Goal: Transaction & Acquisition: Purchase product/service

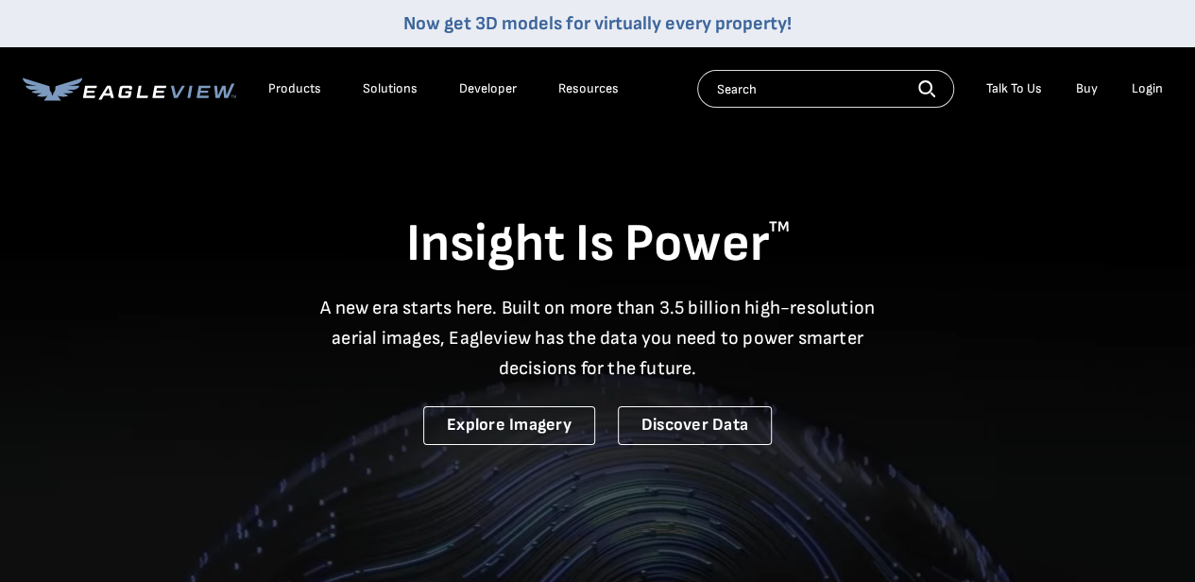
click at [1143, 92] on div "Login" at bounding box center [1147, 88] width 31 height 17
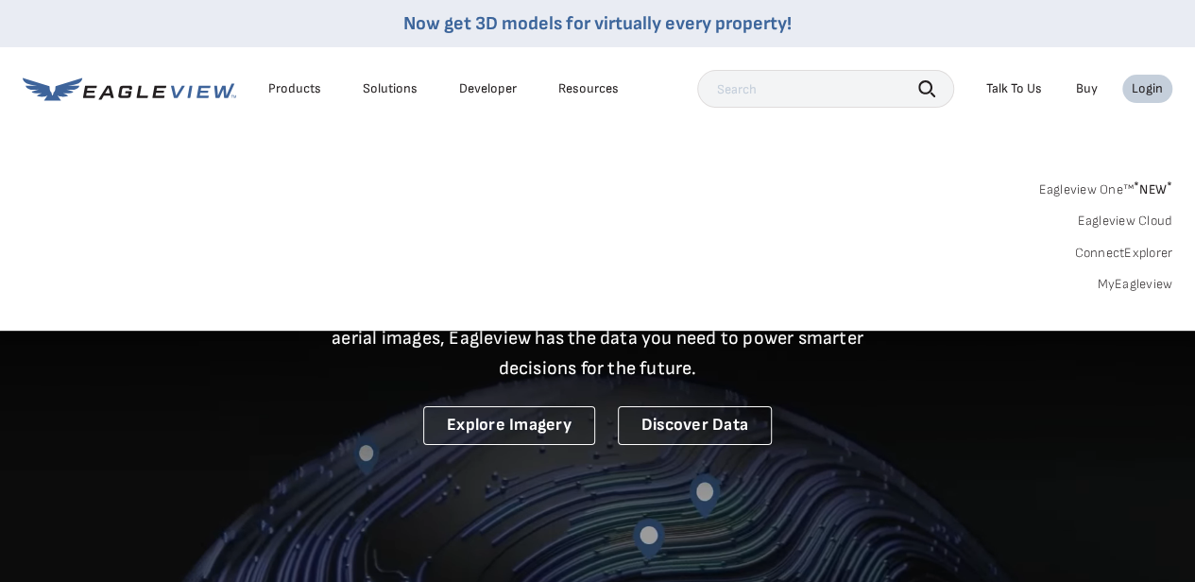
click at [1148, 279] on link "MyEagleview" at bounding box center [1135, 284] width 76 height 17
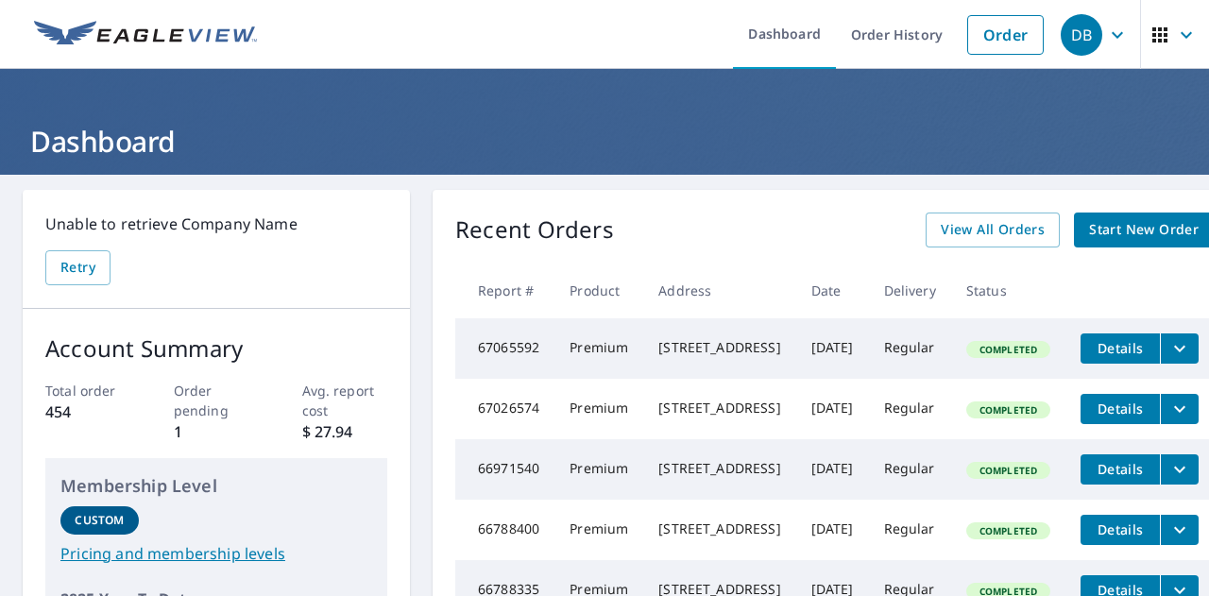
click at [981, 31] on link "Order" at bounding box center [1006, 35] width 77 height 40
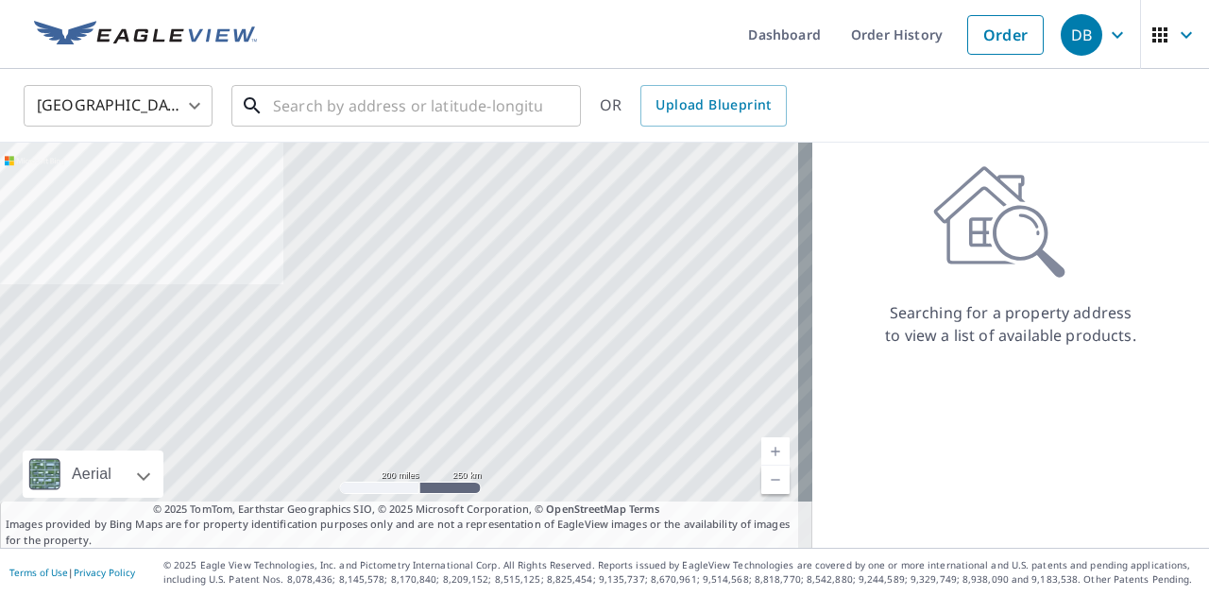
click at [394, 99] on input "text" at bounding box center [407, 105] width 269 height 53
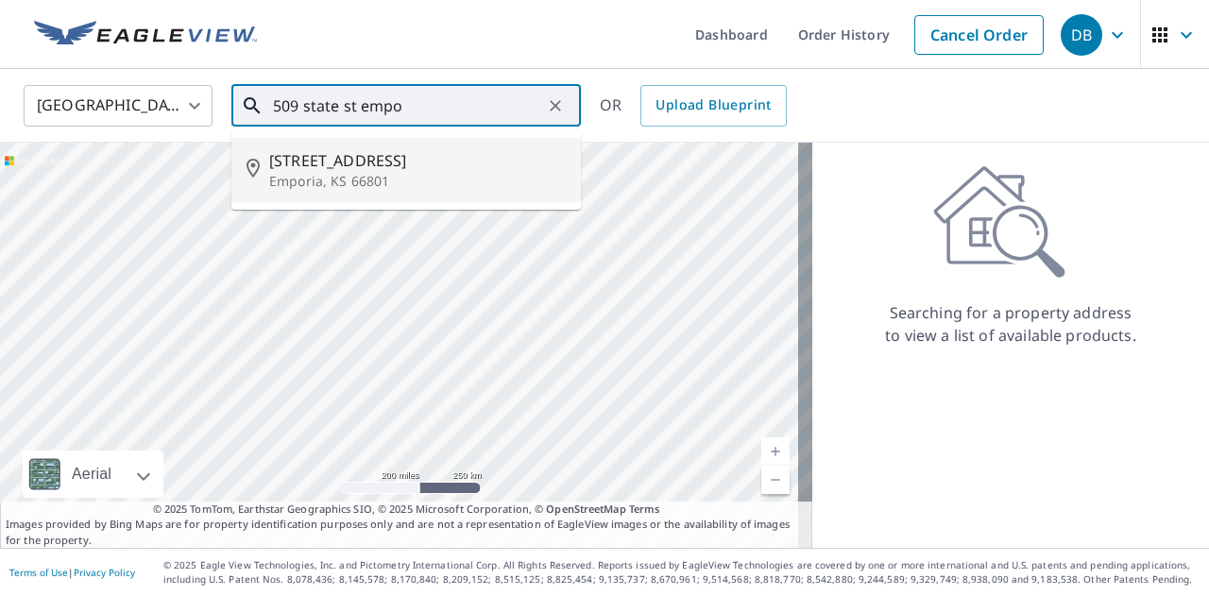
click at [353, 172] on p "Emporia, KS 66801" at bounding box center [417, 181] width 297 height 19
type input "[STREET_ADDRESS]"
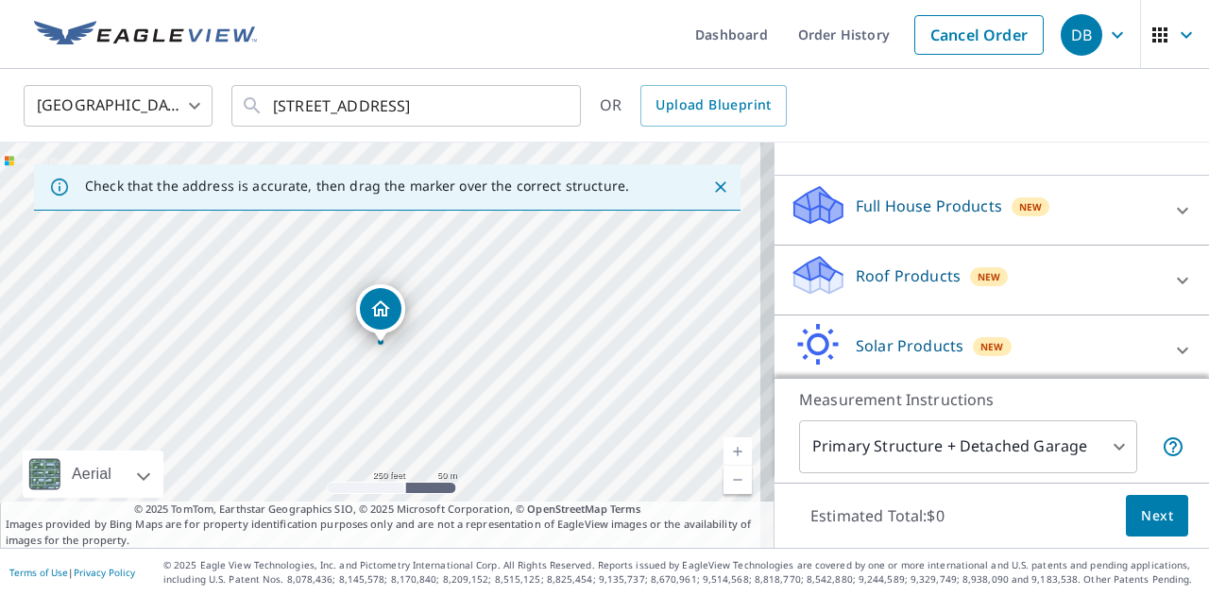
scroll to position [189, 0]
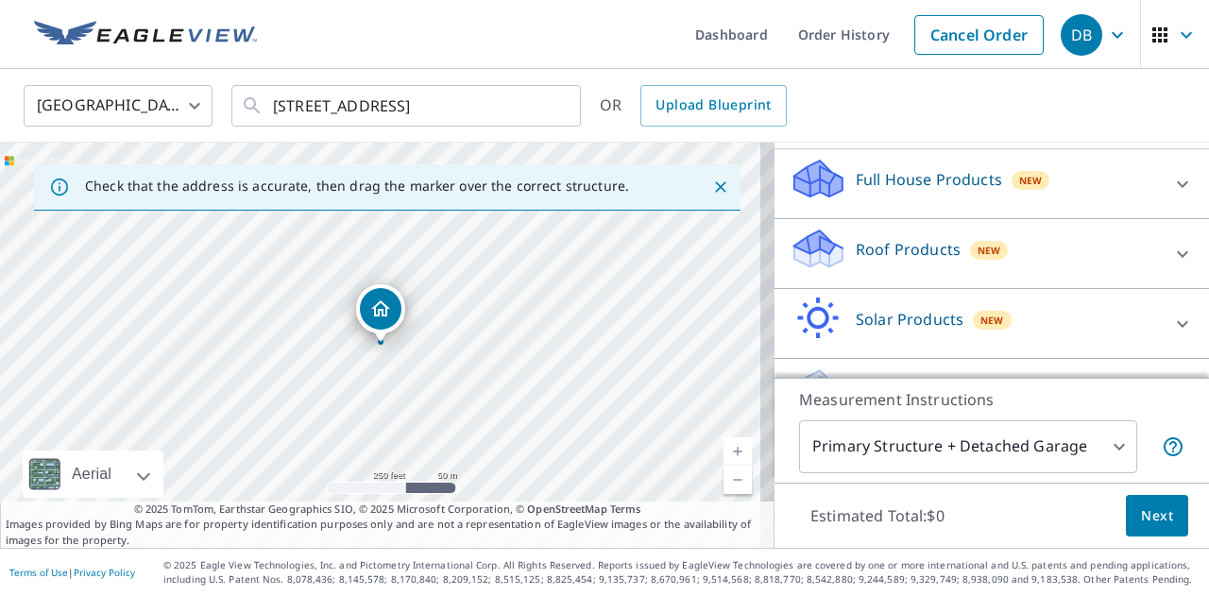
click at [1172, 249] on icon at bounding box center [1183, 254] width 23 height 23
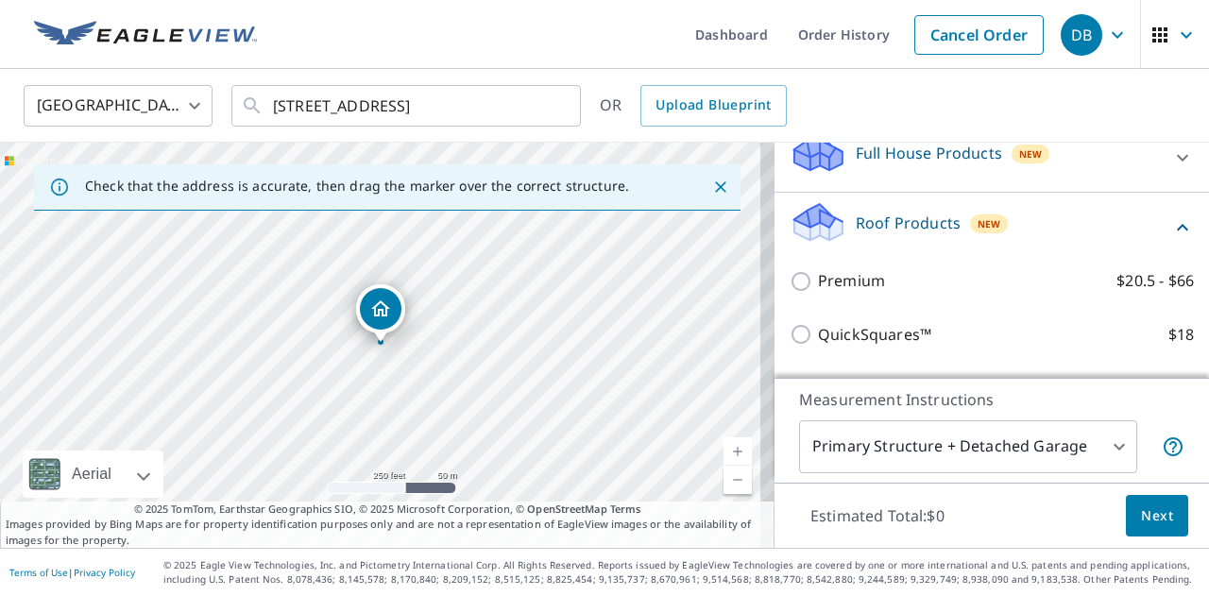
scroll to position [283, 0]
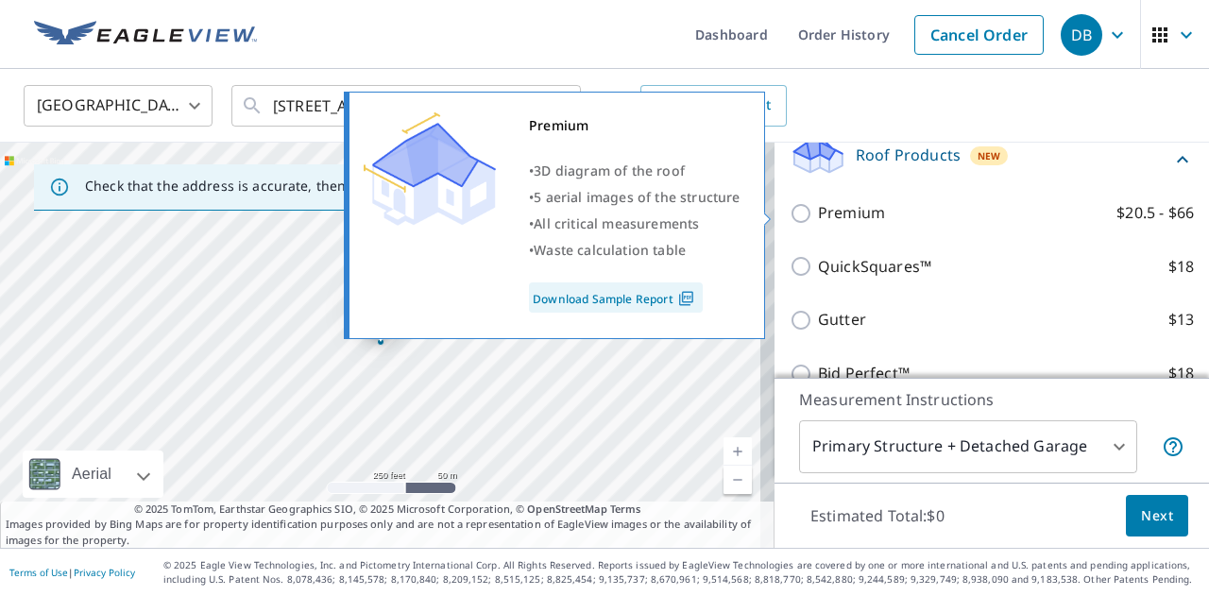
click at [790, 207] on input "Premium $20.5 - $66" at bounding box center [804, 213] width 28 height 23
checkbox input "true"
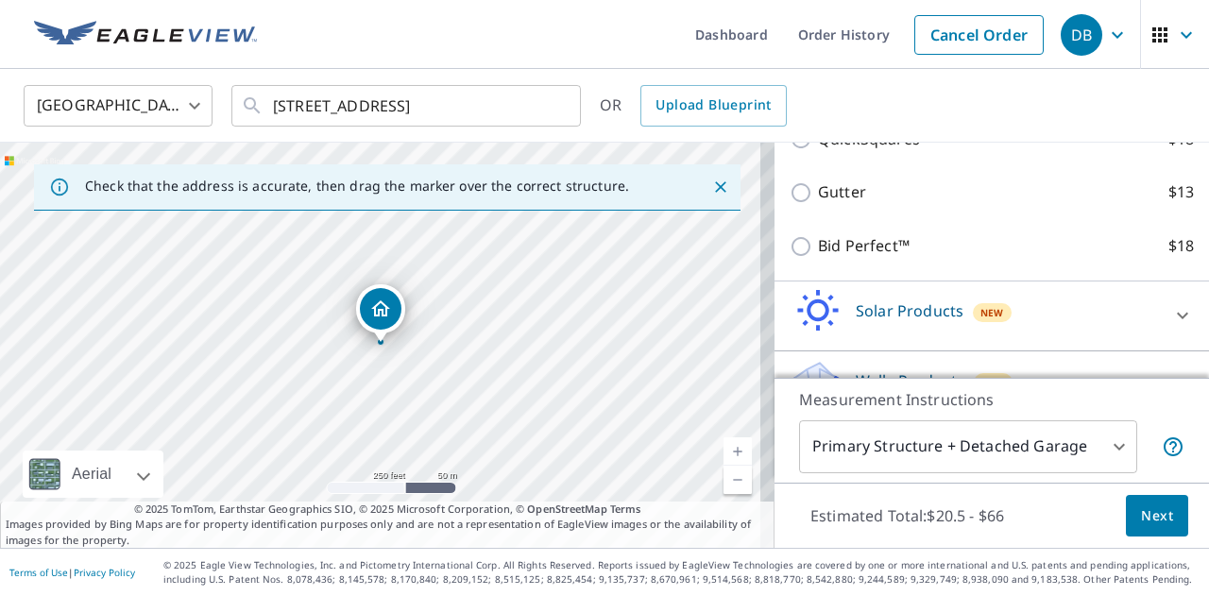
scroll to position [514, 0]
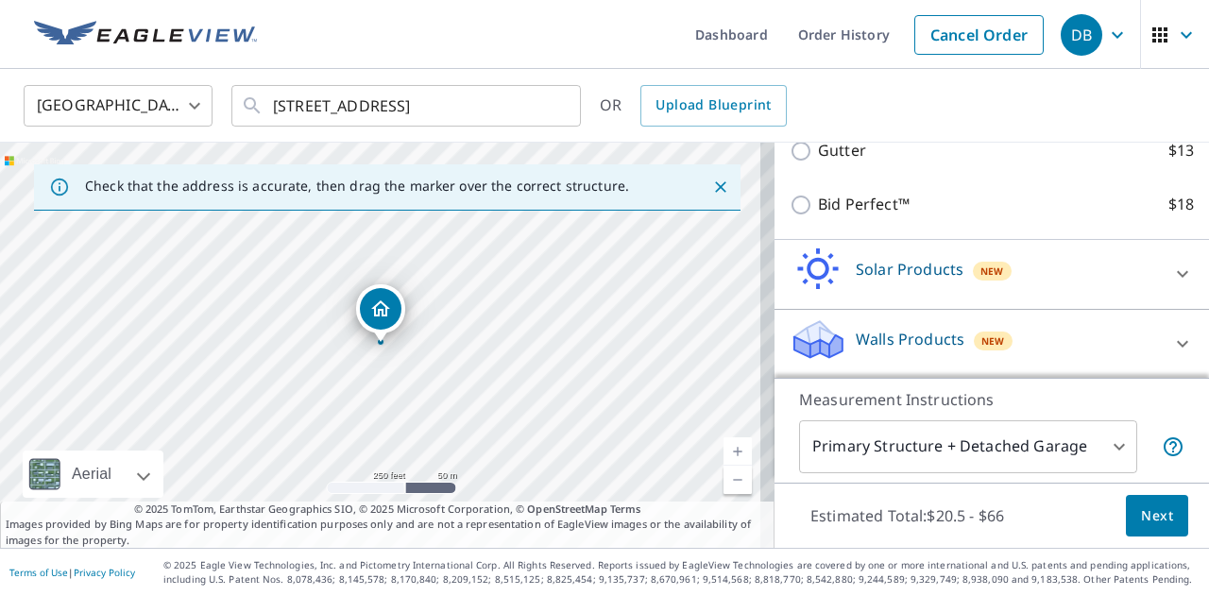
click at [1151, 524] on span "Next" at bounding box center [1157, 517] width 32 height 24
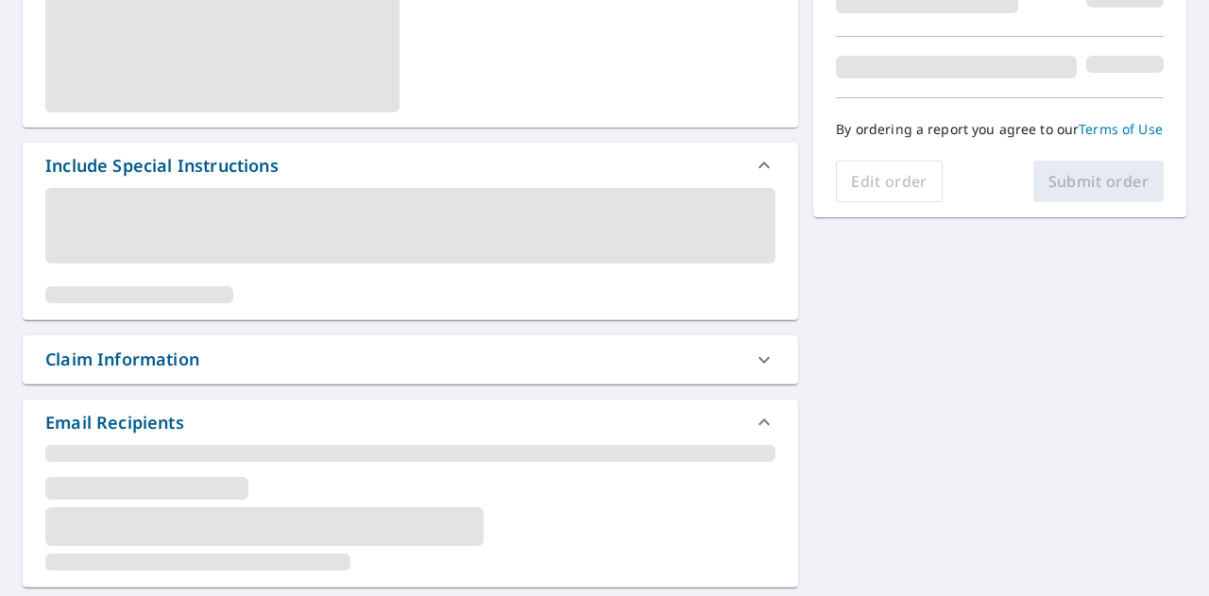
scroll to position [472, 0]
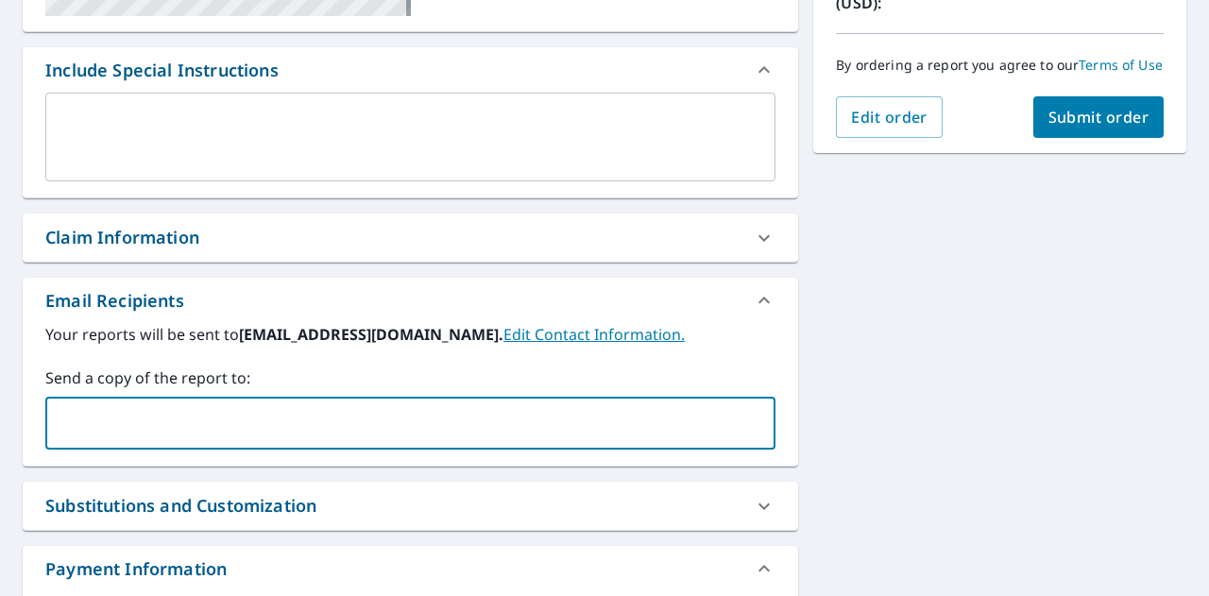
click at [334, 414] on input "text" at bounding box center [396, 423] width 685 height 36
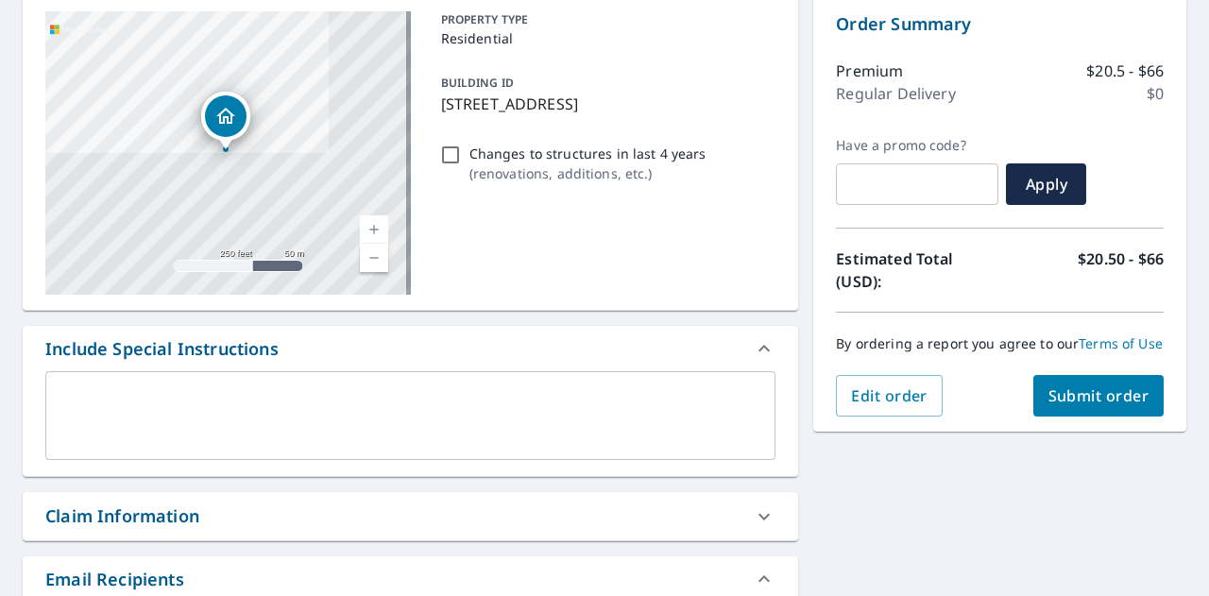
scroll to position [189, 0]
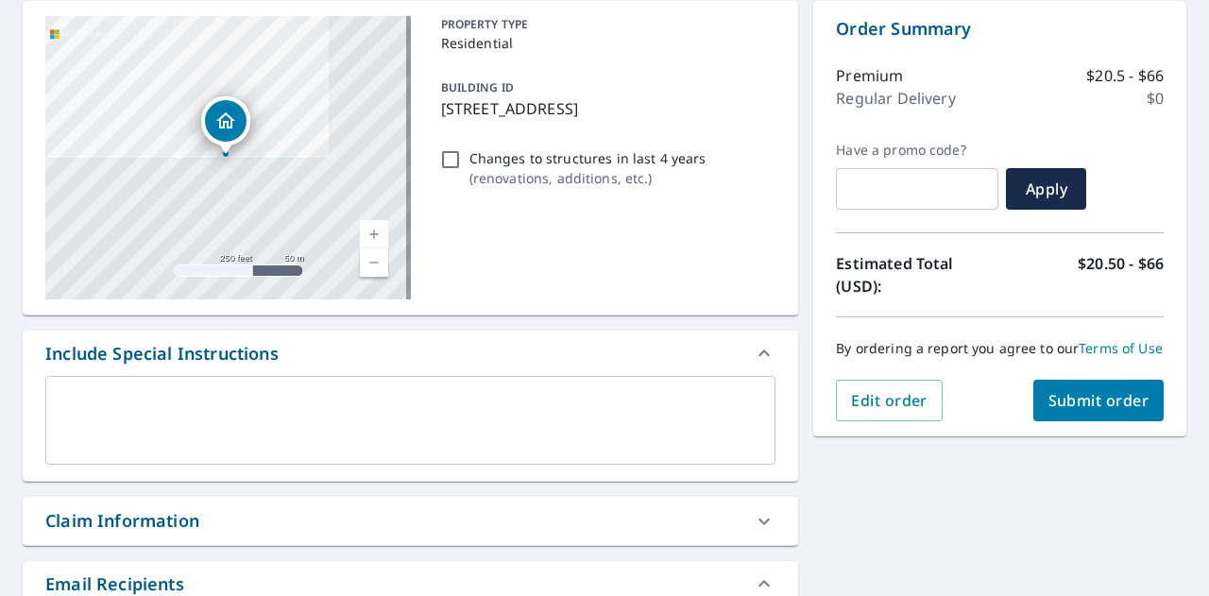
type input "[PERSON_NAME][EMAIL_ADDRESS][PERSON_NAME][DOMAIN_NAME]"
click at [1058, 411] on span "Submit order" at bounding box center [1099, 400] width 101 height 21
checkbox input "true"
